Goal: Navigation & Orientation: Understand site structure

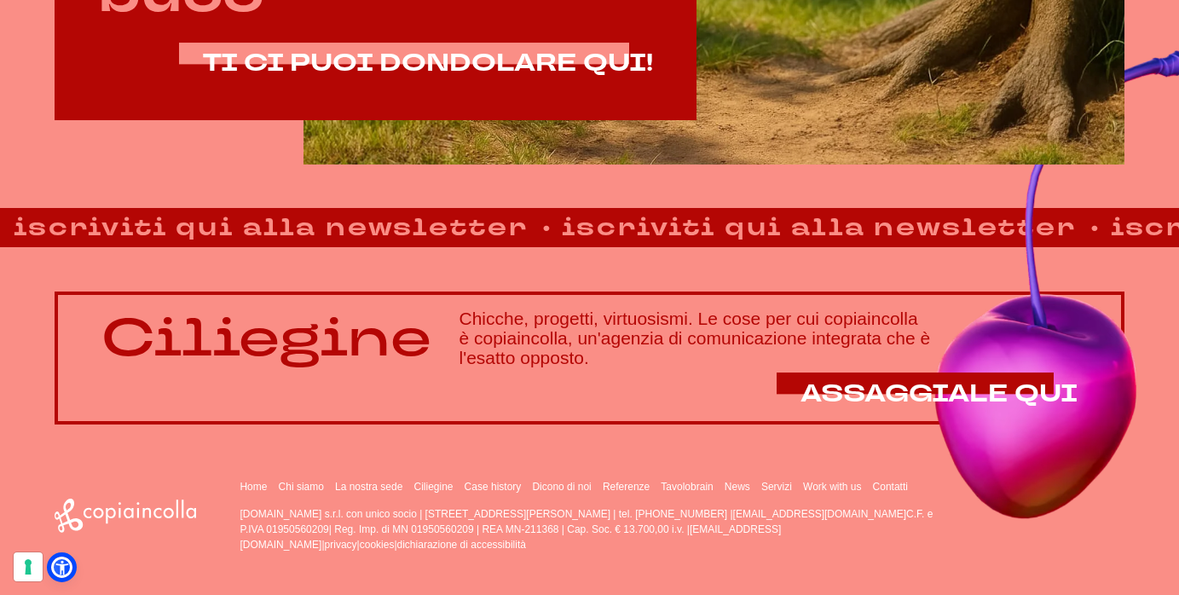
scroll to position [1079, 0]
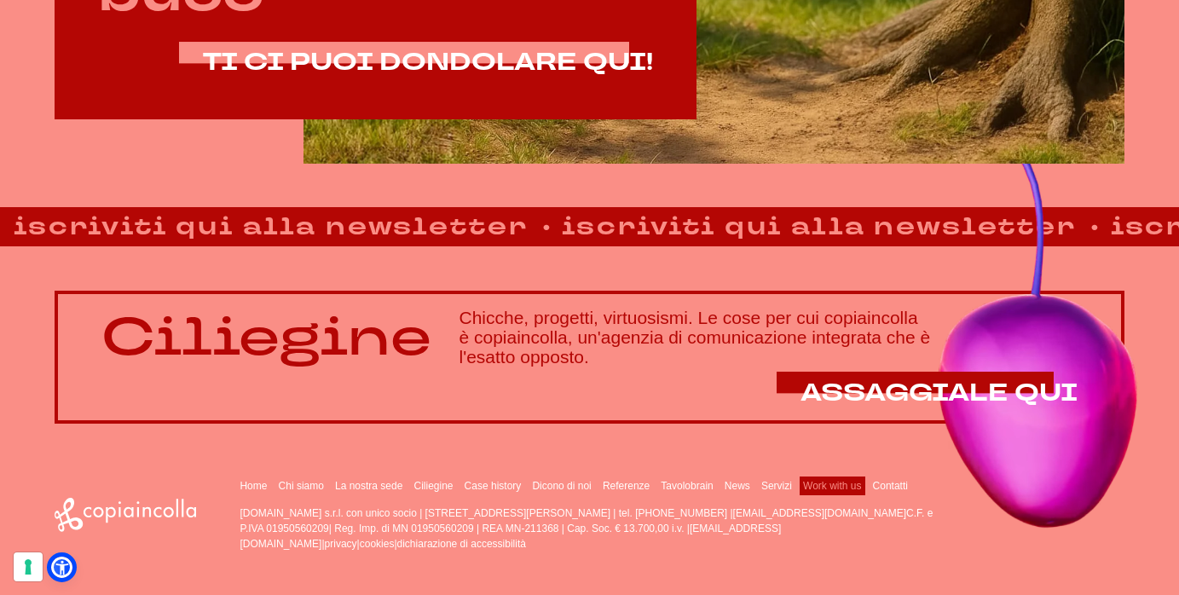
click at [825, 484] on link "Work with us" at bounding box center [832, 486] width 58 height 12
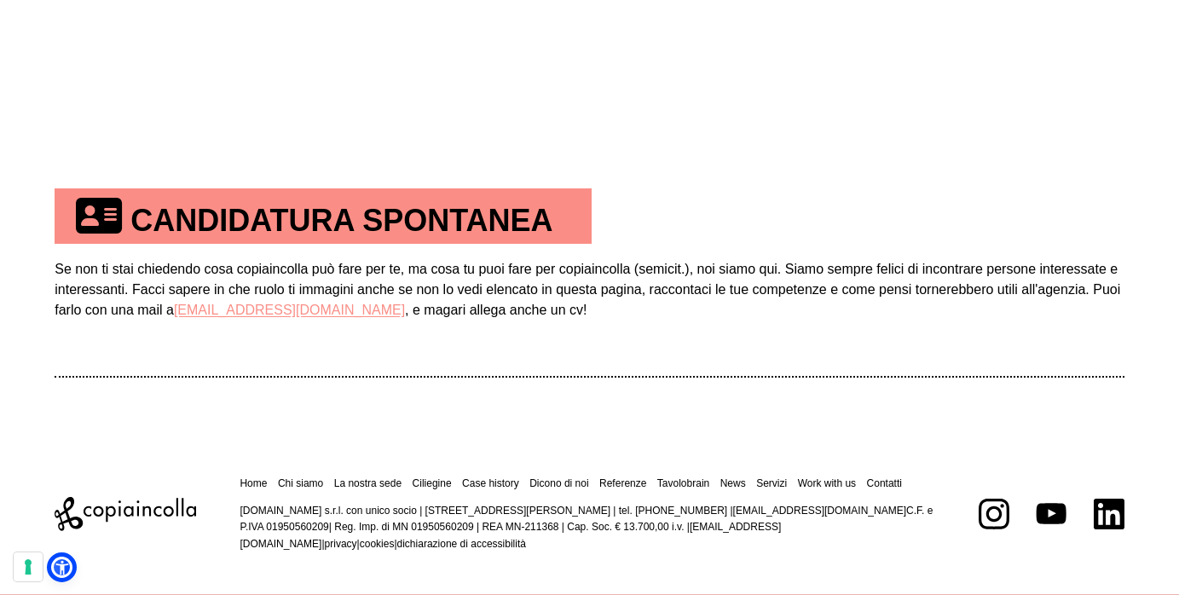
scroll to position [975, 0]
click at [874, 486] on link "Contatti" at bounding box center [884, 483] width 35 height 12
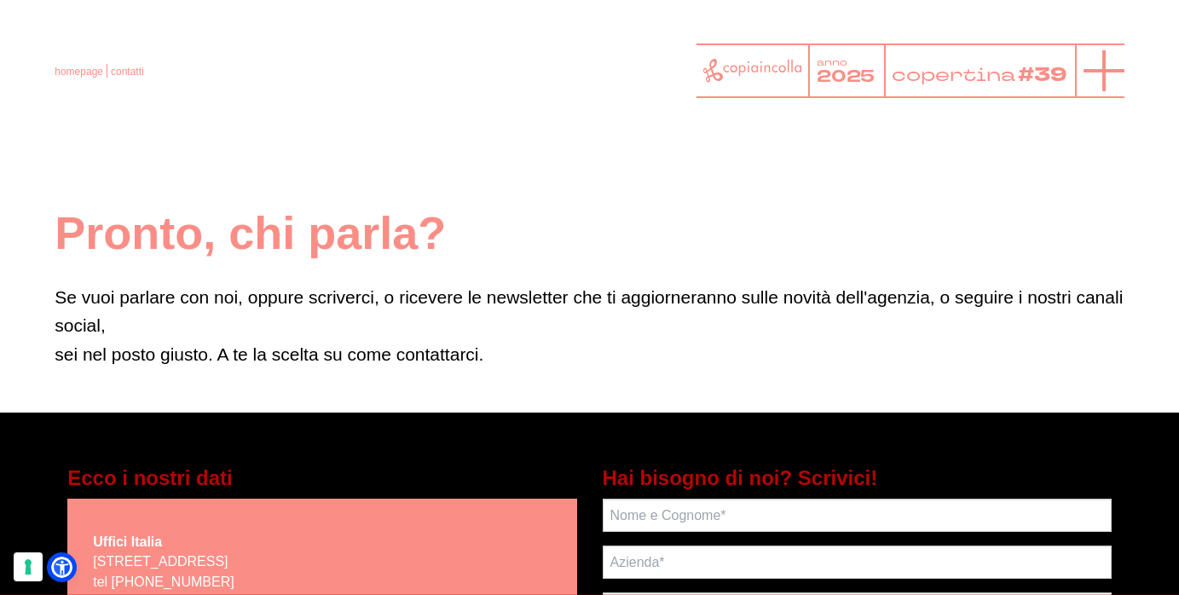
click at [1094, 72] on icon at bounding box center [1104, 70] width 41 height 41
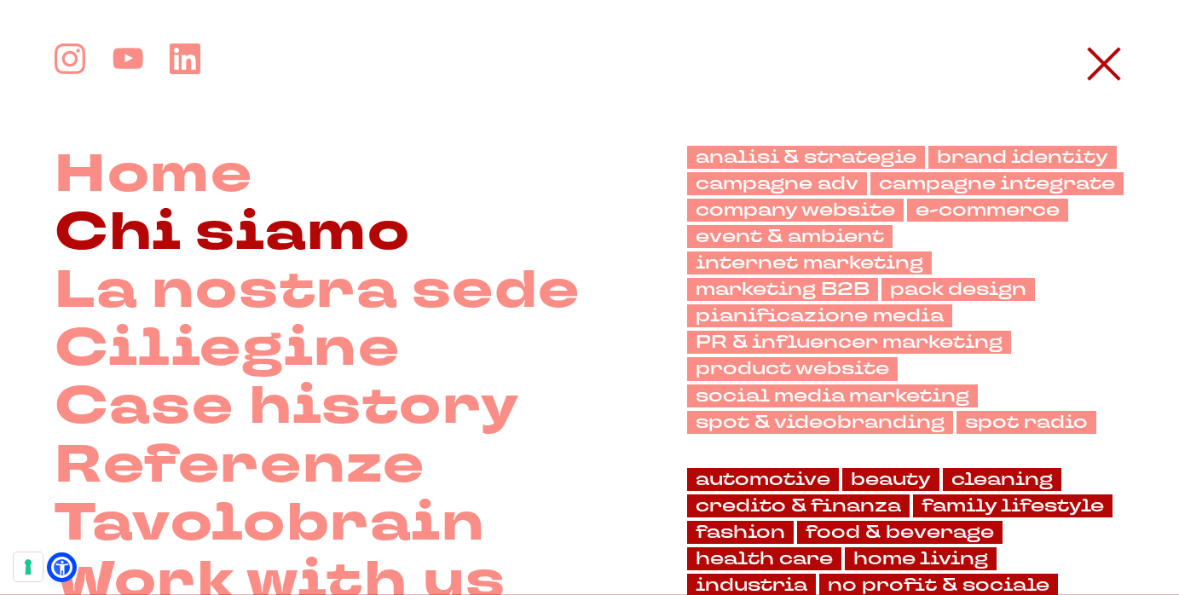
click at [289, 219] on link "Chi siamo" at bounding box center [233, 233] width 356 height 58
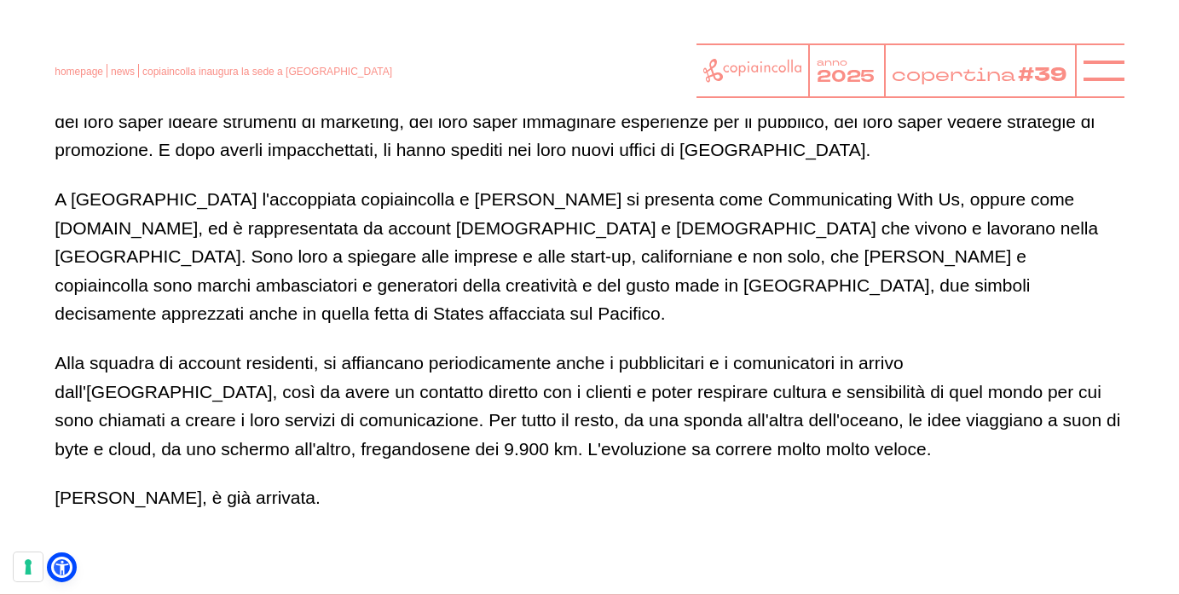
scroll to position [1135, 0]
click at [372, 200] on p "A [GEOGRAPHIC_DATA] l'accoppiata copiaincolla e [PERSON_NAME] si presenta come …" at bounding box center [589, 257] width 1069 height 143
copy p "Nur"
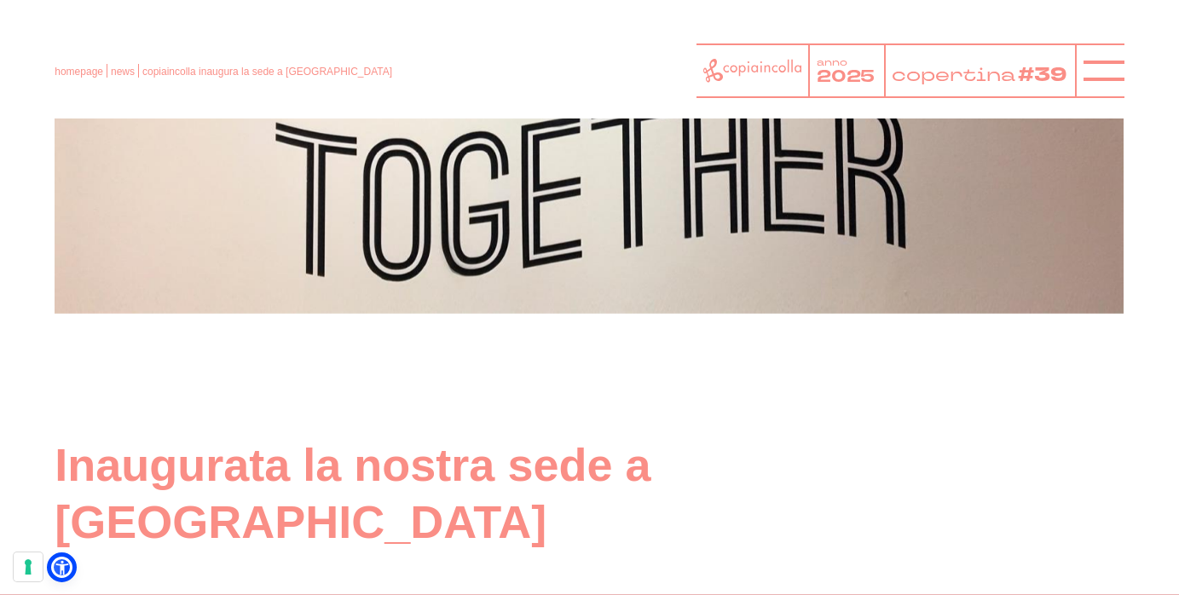
scroll to position [405, 0]
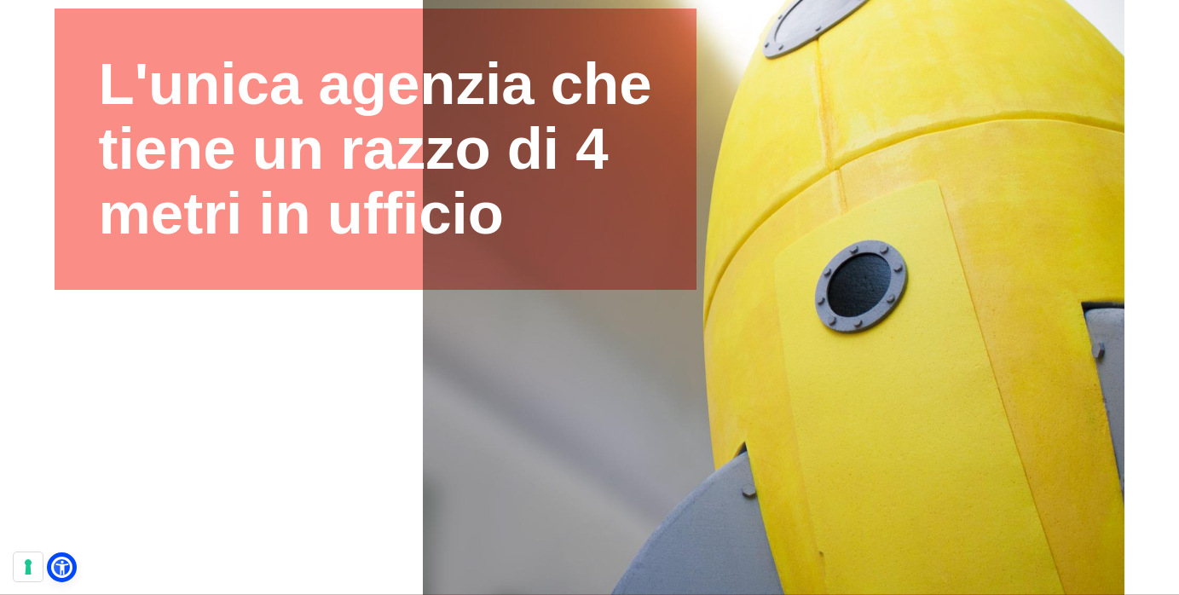
scroll to position [306, 0]
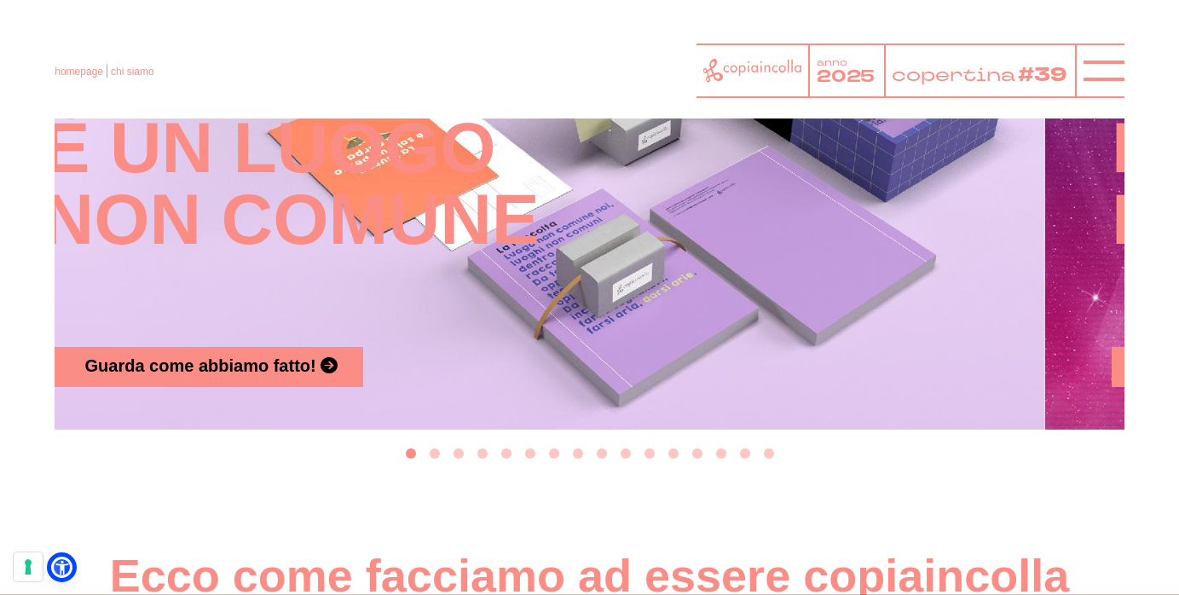
drag, startPoint x: 478, startPoint y: 198, endPoint x: 220, endPoint y: 197, distance: 257.5
click at [220, 197] on h4 "copiaincolla è un luogo non comune" at bounding box center [310, 176] width 535 height 341
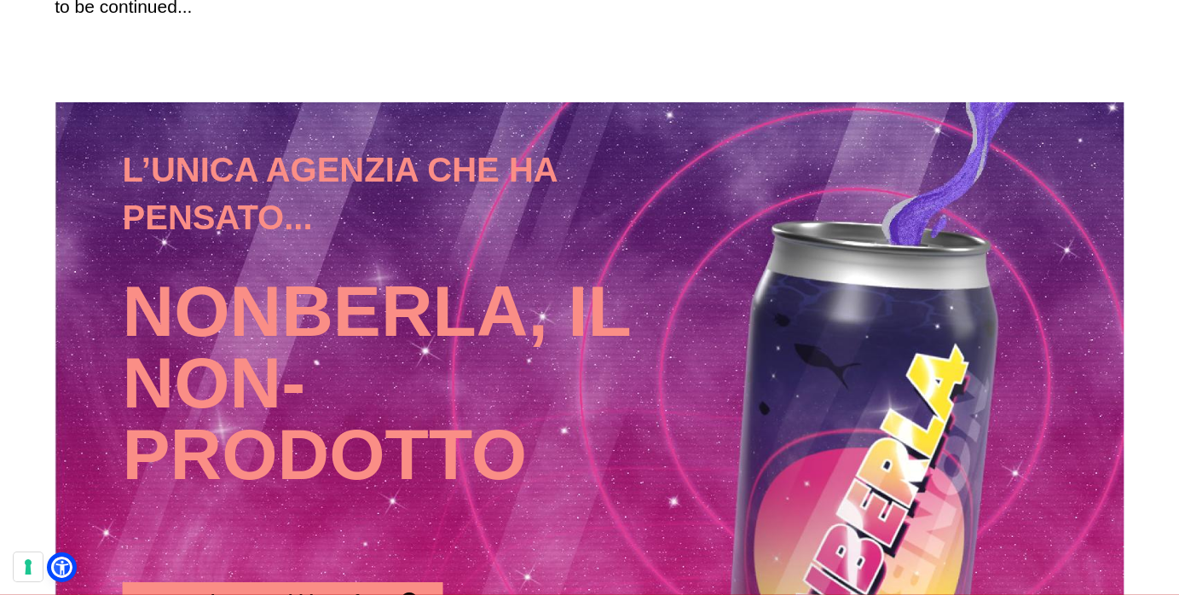
drag, startPoint x: 461, startPoint y: 171, endPoint x: 57, endPoint y: 151, distance: 404.7
click at [123, 151] on h5 "L’unica agenzia che ha pensato..." at bounding box center [390, 194] width 535 height 96
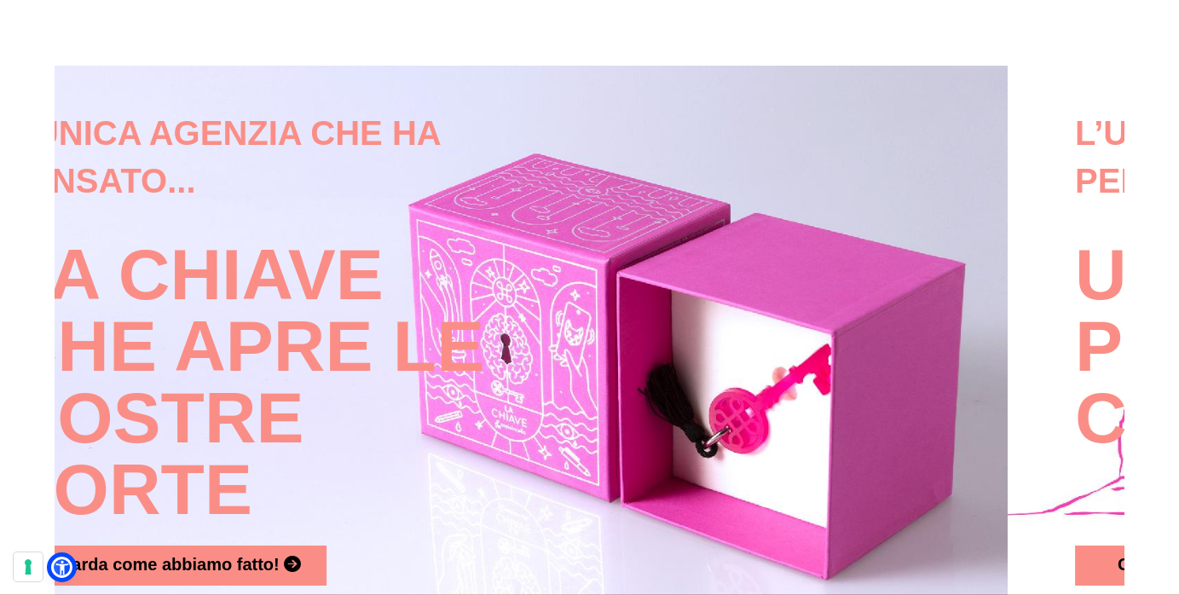
drag, startPoint x: 406, startPoint y: 185, endPoint x: 7, endPoint y: 198, distance: 399.3
click at [56, 205] on h4 "La Chiave che apre le nostre porte" at bounding box center [273, 375] width 535 height 341
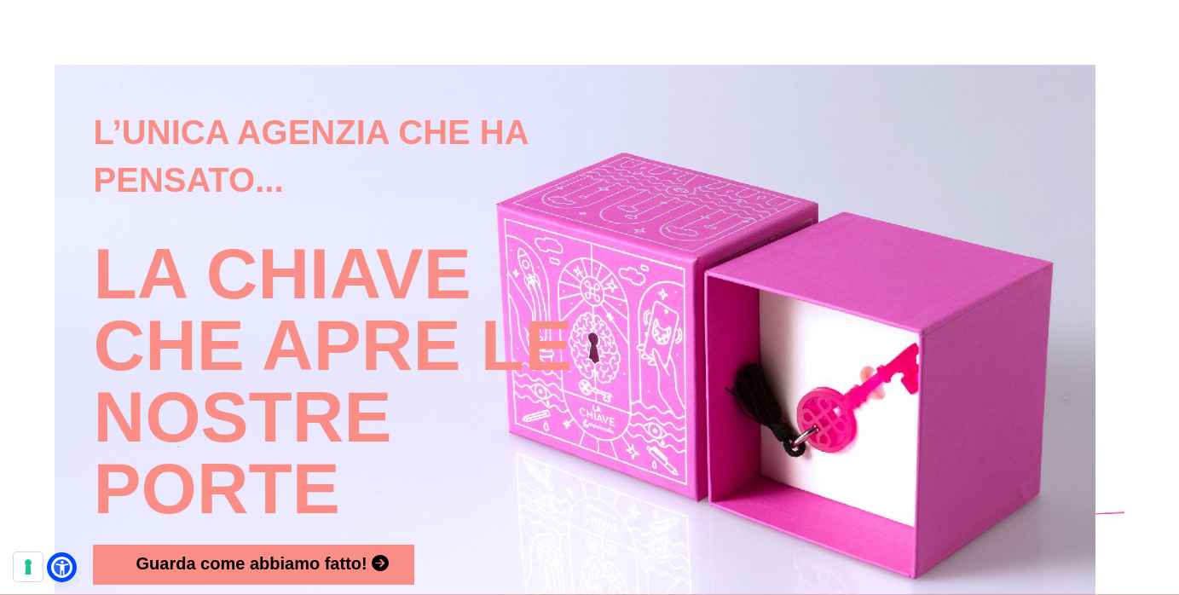
drag, startPoint x: 496, startPoint y: 212, endPoint x: -27, endPoint y: 240, distance: 524.3
click at [0, 240] on html "homepage chi siamo anno 2025 copertina #39" at bounding box center [589, 53] width 1179 height 3528
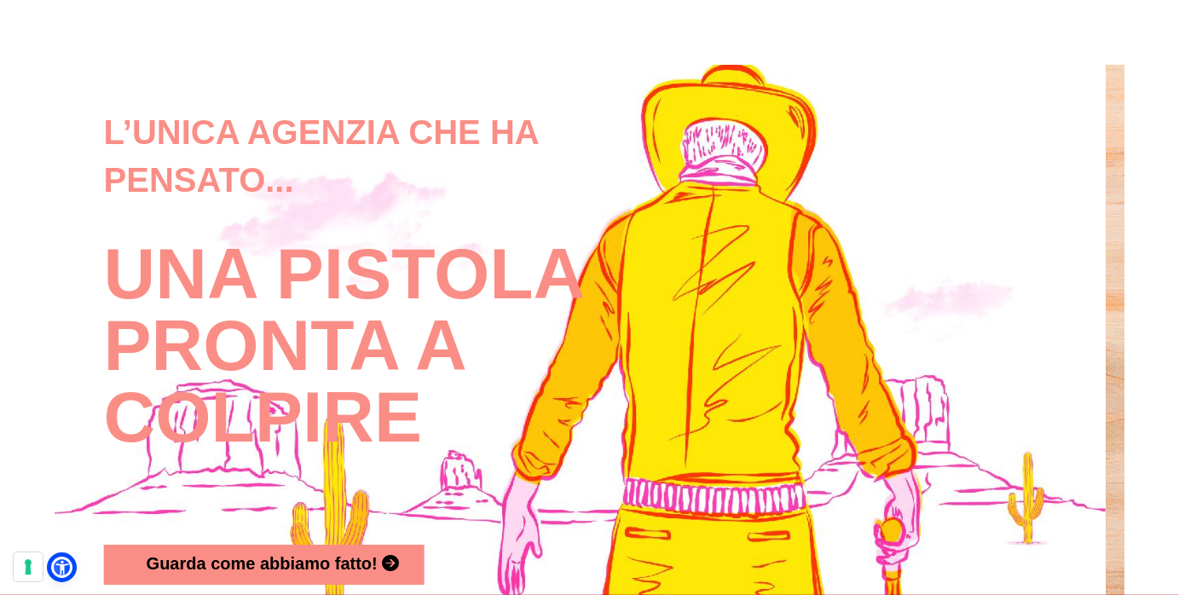
drag, startPoint x: 442, startPoint y: 263, endPoint x: -3, endPoint y: 281, distance: 445.4
click at [0, 281] on html "homepage chi siamo anno 2025 copertina #39" at bounding box center [589, 53] width 1179 height 3528
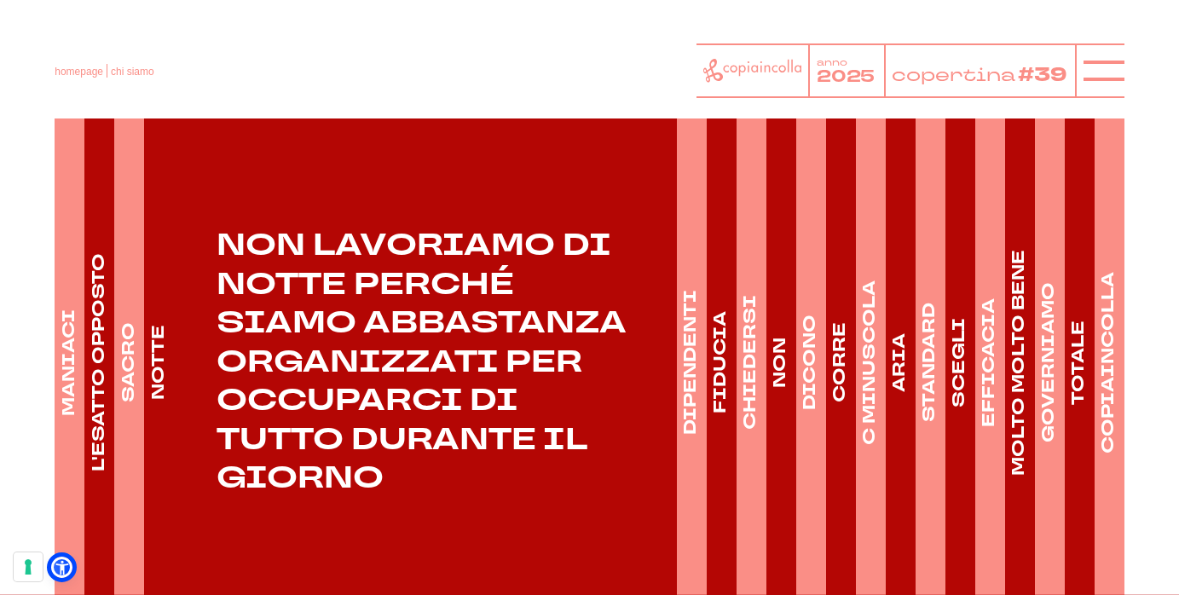
scroll to position [2457, 0]
click at [696, 361] on h4 "DIPENDENTI" at bounding box center [691, 364] width 24 height 145
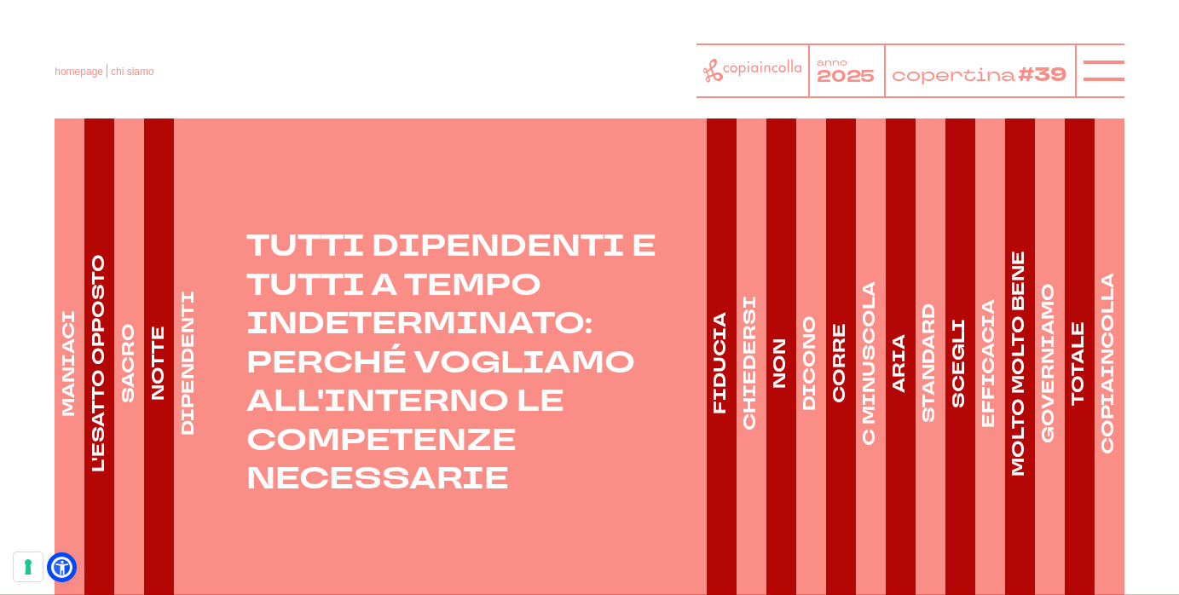
click at [383, 228] on p "TUTTI DIPENDENTI E TUTTI A TEMPO INDETERMINATO: PERCHÉ VOGLIAMO ALL'INTERNO LE …" at bounding box center [440, 364] width 533 height 272
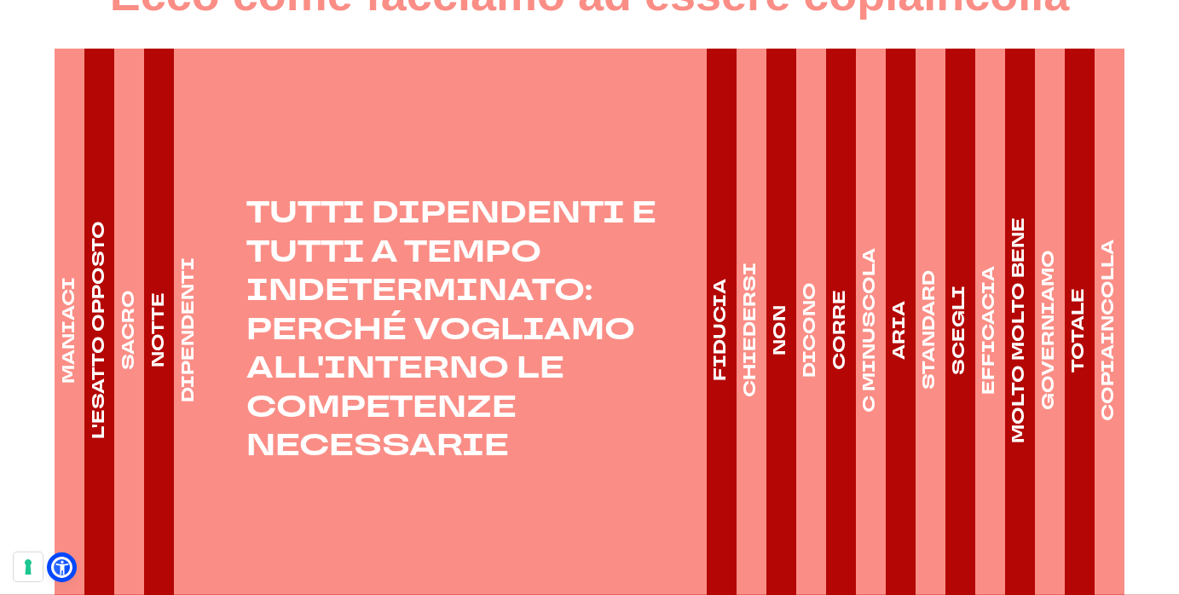
scroll to position [2491, 0]
click at [78, 358] on link "MANIACI" at bounding box center [69, 329] width 28 height 563
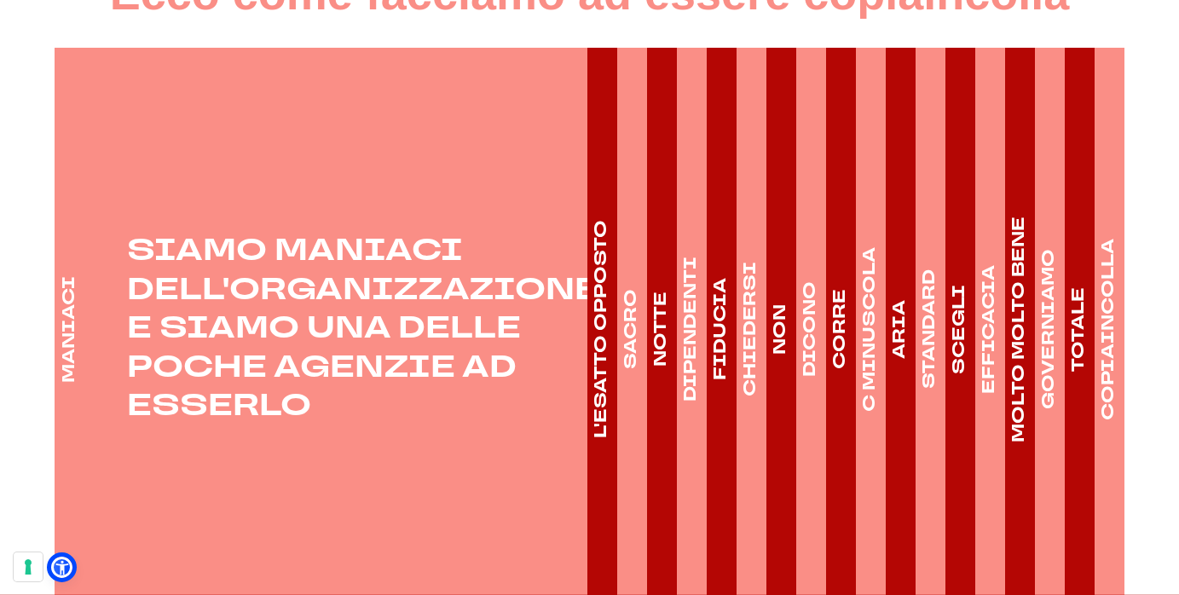
click at [600, 333] on h4 "L'ESATTO OPPOSTO" at bounding box center [601, 330] width 24 height 218
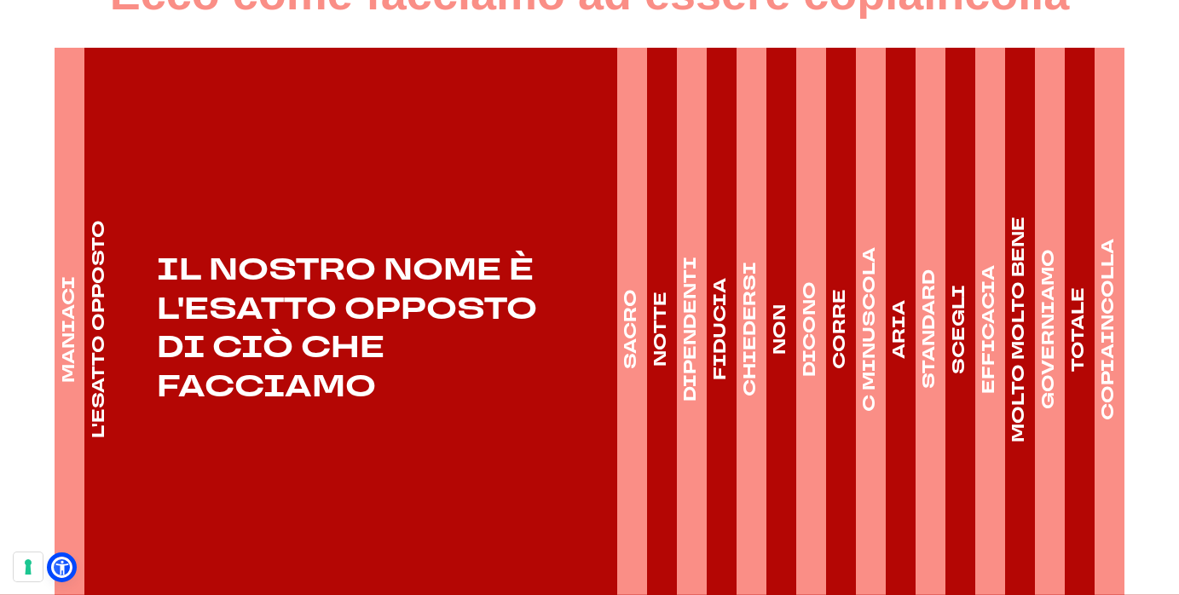
click at [633, 323] on h4 "SACRO" at bounding box center [631, 330] width 24 height 80
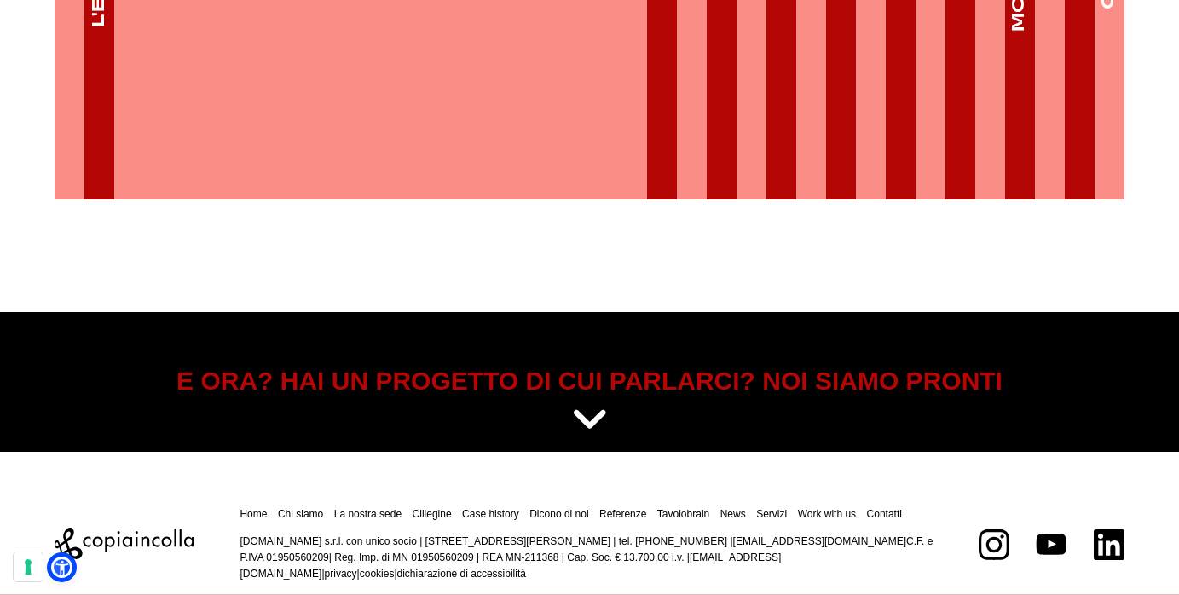
scroll to position [2903, 0]
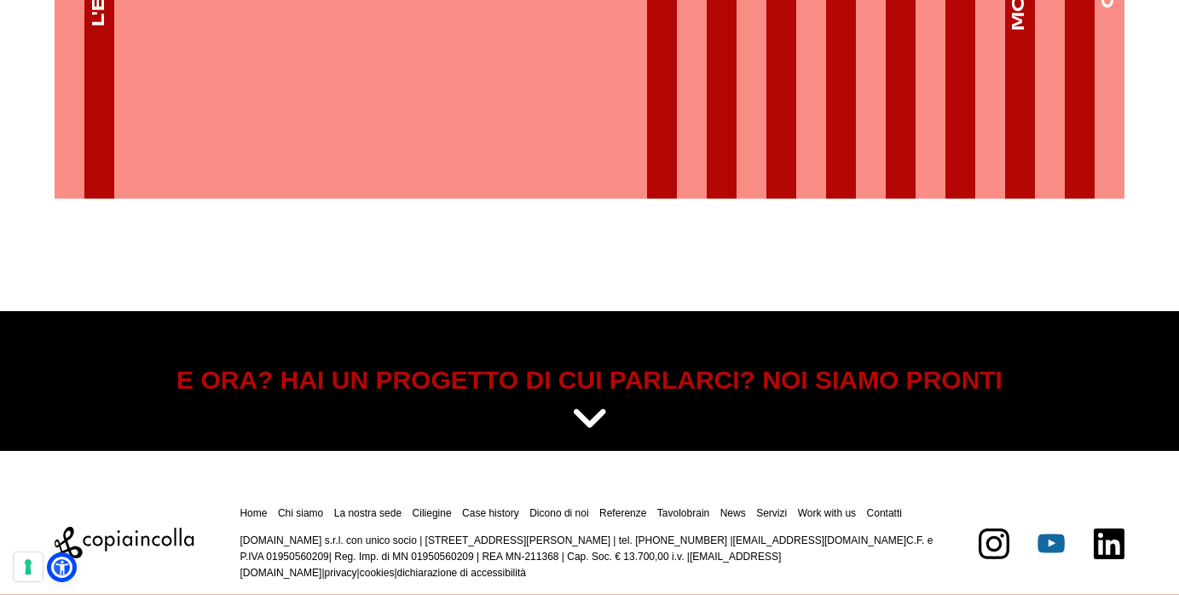
click at [1041, 534] on icon at bounding box center [1052, 543] width 26 height 19
